Goal: Information Seeking & Learning: Check status

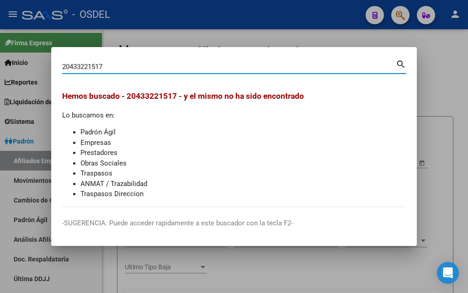
drag, startPoint x: 42, startPoint y: 63, endPoint x: 34, endPoint y: 62, distance: 7.8
click at [34, 62] on div "20433221517 Buscar (apellido, dni, cuil, nro traspaso, cuit, obra social) searc…" at bounding box center [234, 146] width 468 height 293
type input "27430572011"
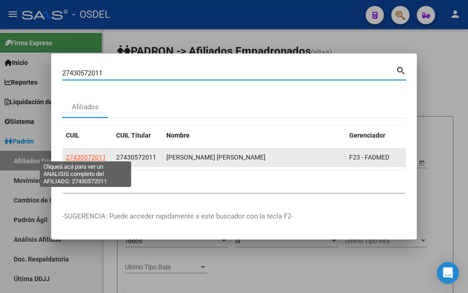
click at [87, 154] on span "27430572011" at bounding box center [86, 157] width 40 height 7
type textarea "27430572011"
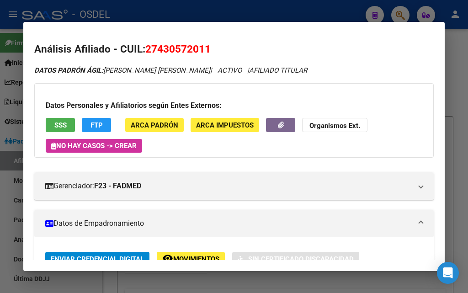
click at [70, 119] on button "SSS" at bounding box center [60, 125] width 29 height 14
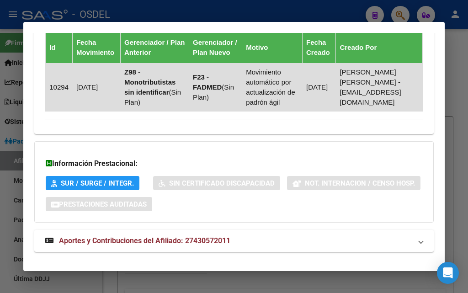
scroll to position [680, 0]
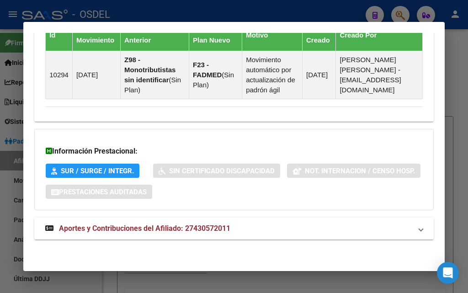
click at [143, 230] on span "Aportes y Contribuciones del Afiliado: 27430572011" at bounding box center [145, 228] width 172 height 9
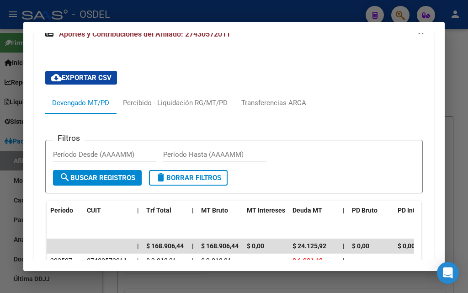
scroll to position [909, 0]
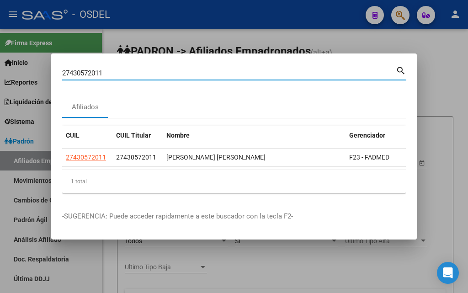
drag, startPoint x: 126, startPoint y: 69, endPoint x: 42, endPoint y: 66, distance: 84.2
click at [42, 66] on div "27430572011 Buscar (apellido, dni, cuil, [PERSON_NAME], cuit, obra social) sear…" at bounding box center [234, 146] width 468 height 293
paste input "0-42571140-8"
click at [115, 70] on input "20-42571140-8" at bounding box center [229, 73] width 334 height 8
drag, startPoint x: 73, startPoint y: 66, endPoint x: 53, endPoint y: 66, distance: 19.7
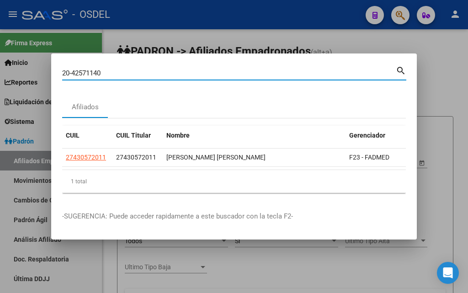
click at [53, 66] on mat-dialog-content "20-42571140 Buscar (apellido, dni, cuil, [PERSON_NAME], cuit, obra social) sear…" at bounding box center [234, 133] width 366 height 136
type input "42571140"
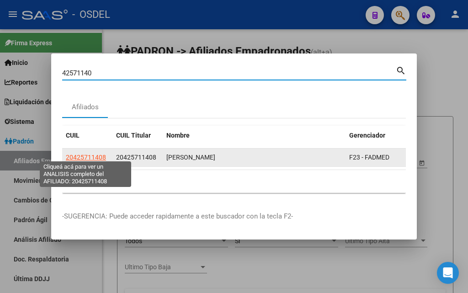
click at [94, 155] on span "20425711408" at bounding box center [86, 157] width 40 height 7
type textarea "20425711408"
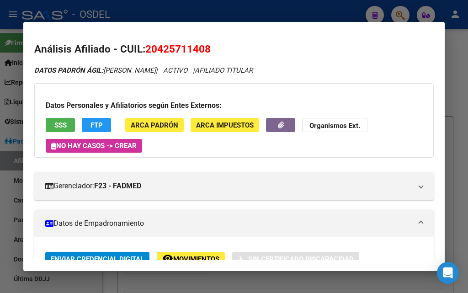
click at [58, 124] on span "SSS" at bounding box center [60, 125] width 12 height 8
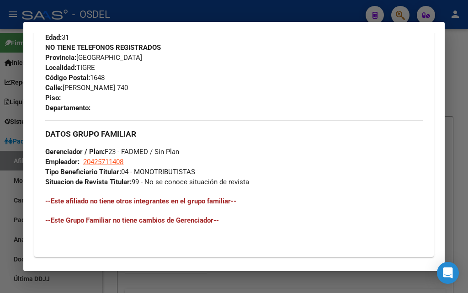
scroll to position [593, 0]
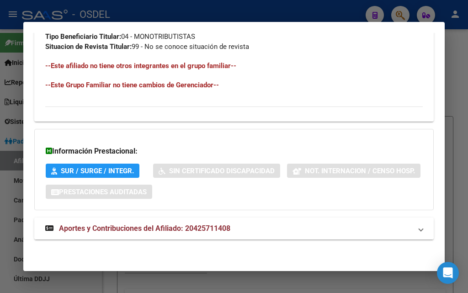
click at [167, 221] on mat-expansion-panel-header "Aportes y Contribuciones del Afiliado: 20425711408" at bounding box center [234, 229] width 400 height 22
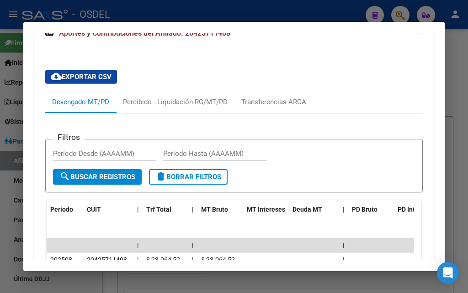
scroll to position [797, 0]
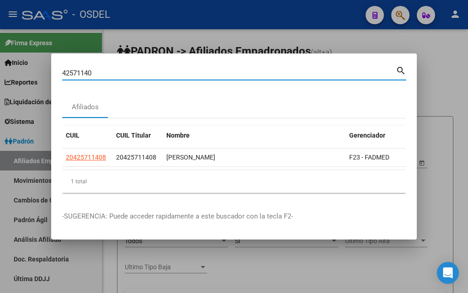
drag, startPoint x: 98, startPoint y: 71, endPoint x: 52, endPoint y: 64, distance: 46.3
click at [52, 65] on mat-dialog-content "42571140 Buscar (apellido, dni, cuil, nro traspaso, cuit, obra social) search A…" at bounding box center [234, 133] width 366 height 136
paste input "30696454"
type input "30696454"
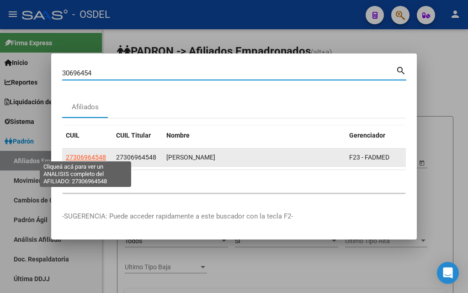
click at [82, 157] on span "27306964548" at bounding box center [86, 157] width 40 height 7
type textarea "27306964548"
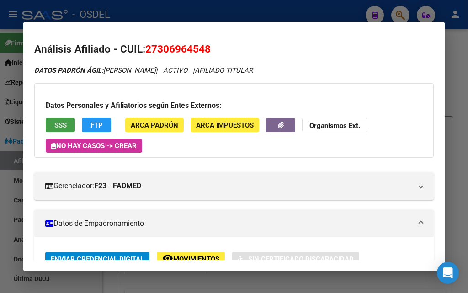
click at [66, 131] on button "SSS" at bounding box center [60, 125] width 29 height 14
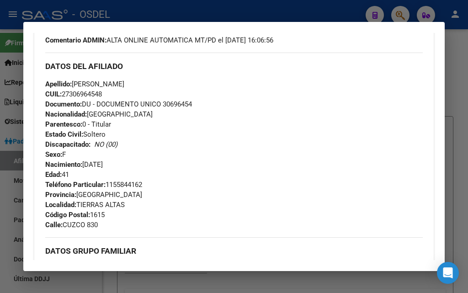
scroll to position [583, 0]
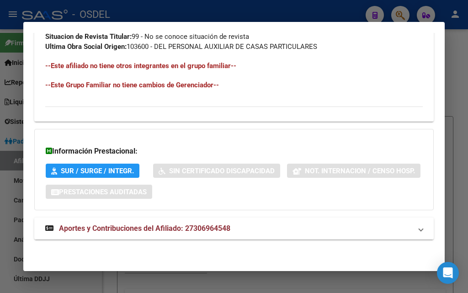
click at [165, 228] on span "Aportes y Contribuciones del Afiliado: 27306964548" at bounding box center [145, 228] width 172 height 9
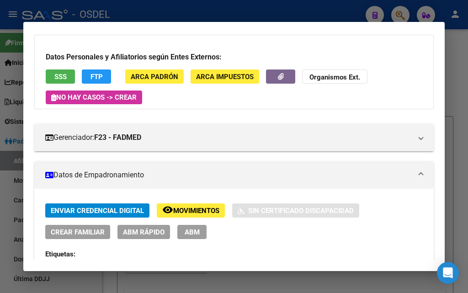
scroll to position [0, 0]
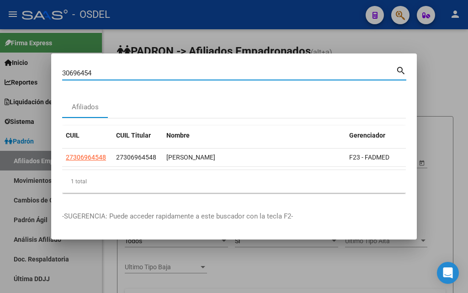
drag, startPoint x: 101, startPoint y: 66, endPoint x: 39, endPoint y: 66, distance: 61.8
click at [39, 66] on div "30696454 Buscar (apellido, dni, cuil, nro traspaso, cuit, obra social) search A…" at bounding box center [234, 146] width 468 height 293
paste input "4531088"
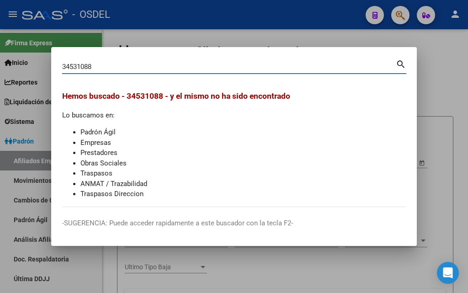
drag, startPoint x: 109, startPoint y: 69, endPoint x: 32, endPoint y: 68, distance: 76.9
click at [32, 68] on div "34531088 Buscar (apellido, dni, cuil, nro traspaso, cuit, obra social) search H…" at bounding box center [234, 146] width 468 height 293
paste input "6400894"
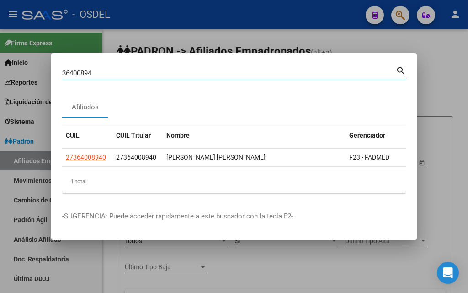
drag, startPoint x: 92, startPoint y: 70, endPoint x: 55, endPoint y: 69, distance: 37.5
click at [55, 69] on mat-dialog-content "36400894 Buscar (apellido, dni, cuil, [PERSON_NAME], cuit, obra social) search …" at bounding box center [234, 133] width 366 height 136
paste input "29392"
type input "29392894"
